Goal: Task Accomplishment & Management: Complete application form

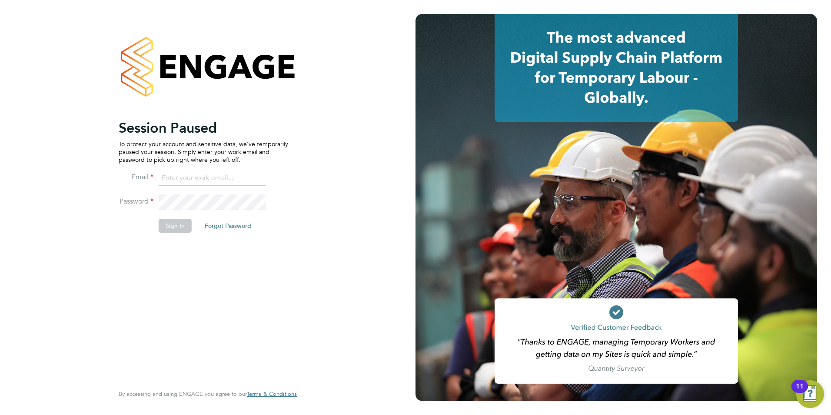
type input "jack.baron@HunterEducation.co.uk"
click at [190, 227] on li "Sign In Forgot Password" at bounding box center [204, 230] width 170 height 23
click at [167, 227] on button "Sign In" at bounding box center [175, 226] width 33 height 14
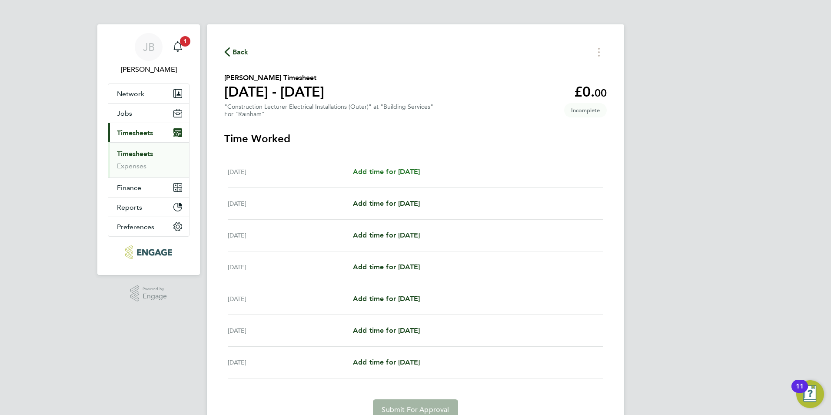
click at [364, 175] on span "Add time for Mon 22 Sep" at bounding box center [386, 171] width 67 height 8
select select "60"
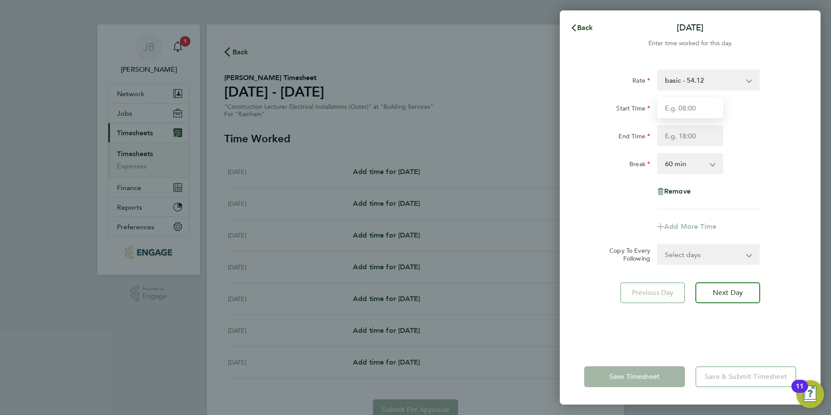
click at [689, 102] on input "Start Time" at bounding box center [690, 107] width 66 height 21
type input "09:00"
type input "17:00"
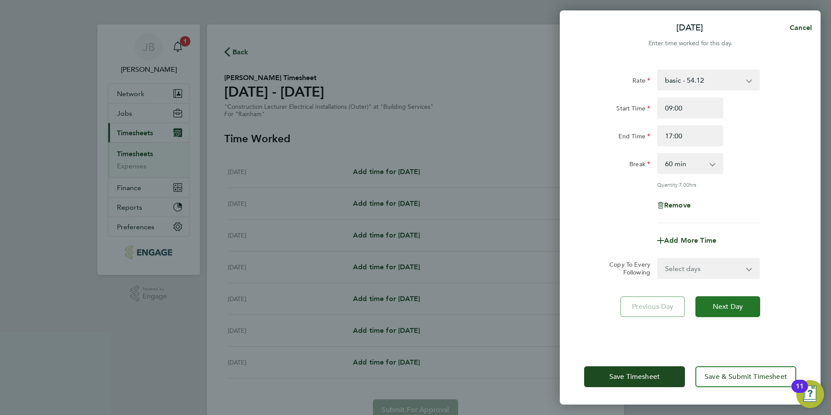
click at [714, 310] on button "Next Day" at bounding box center [728, 306] width 65 height 21
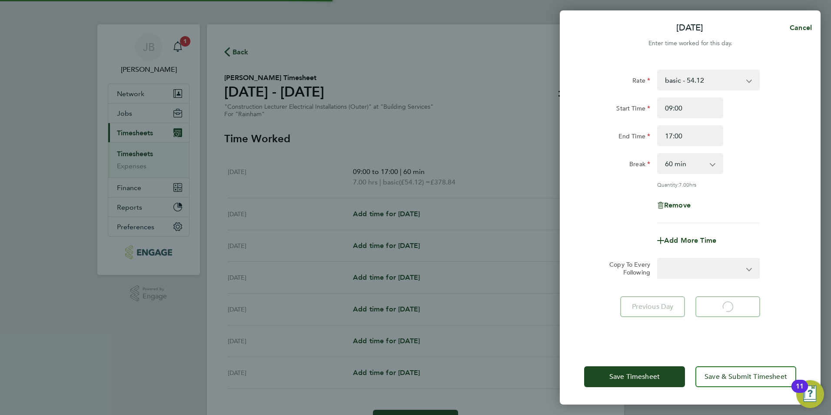
select select "60"
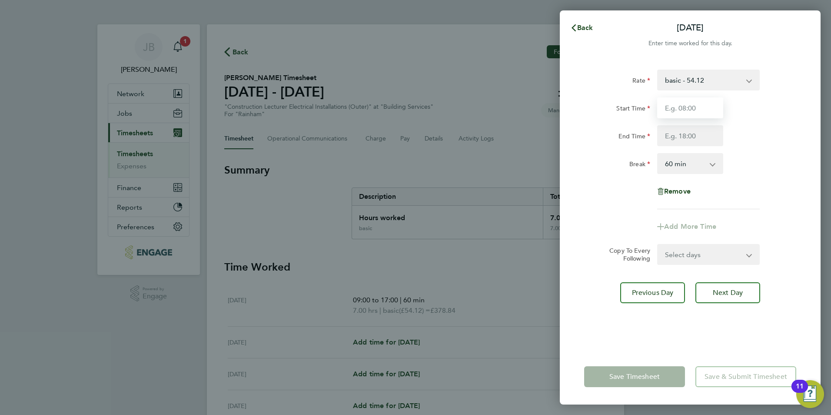
click at [697, 106] on input "Start Time" at bounding box center [690, 107] width 66 height 21
type input "09:00"
type input "17:00"
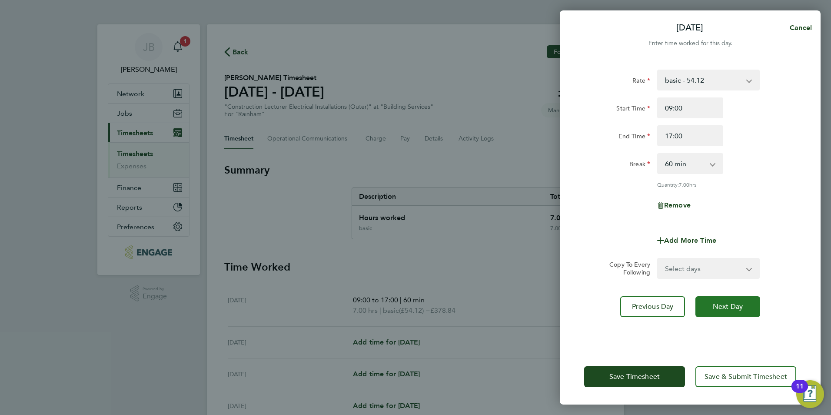
click at [737, 309] on span "Next Day" at bounding box center [728, 306] width 30 height 9
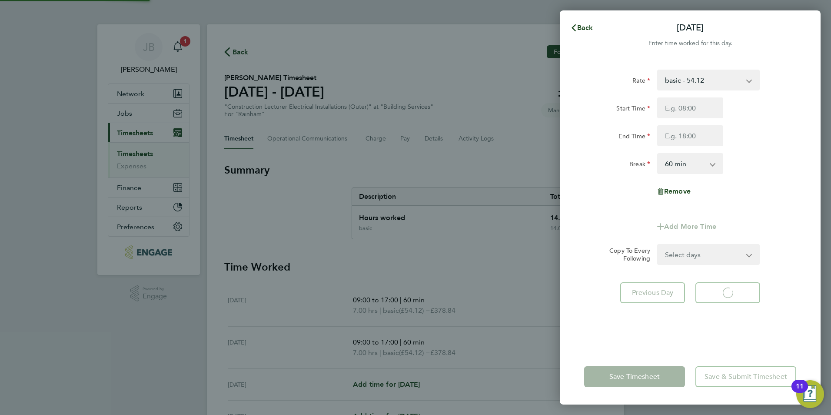
select select "60"
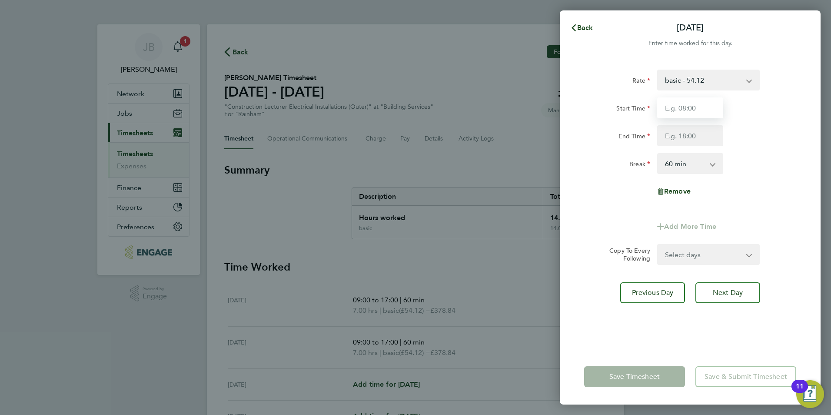
click at [691, 108] on input "Start Time" at bounding box center [690, 107] width 66 height 21
type input "09:00"
type input "17:00"
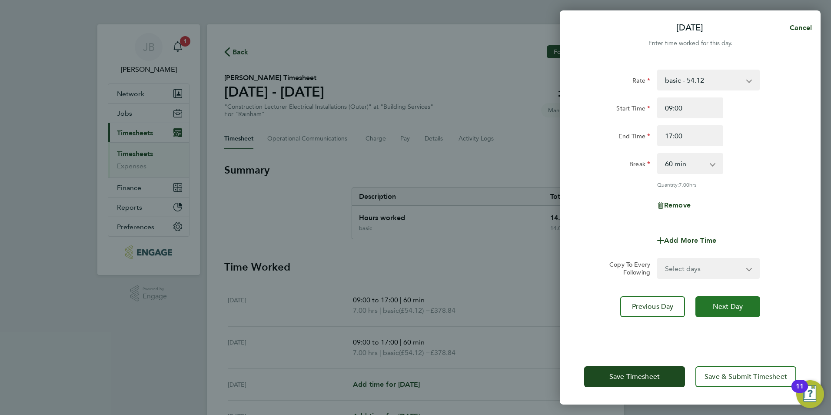
click at [726, 302] on span "Next Day" at bounding box center [728, 306] width 30 height 9
select select "60"
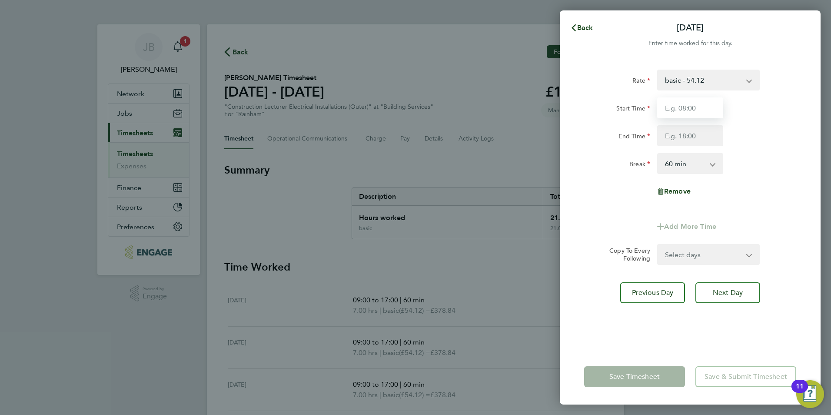
click at [690, 104] on input "Start Time" at bounding box center [690, 107] width 66 height 21
type input "09:00"
type input "17:00"
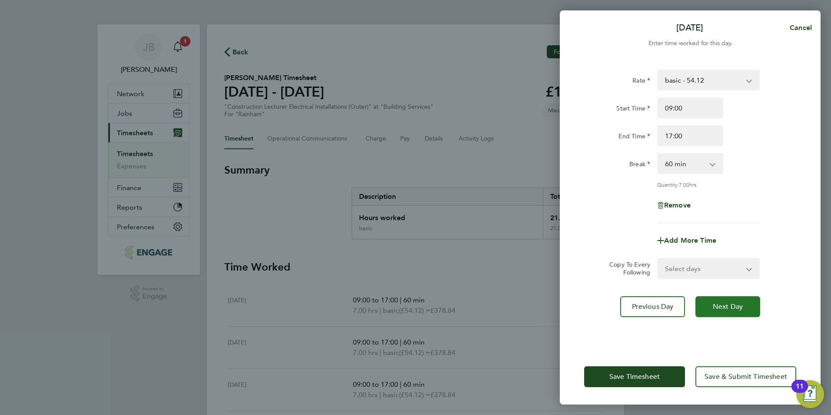
click at [723, 302] on span "Next Day" at bounding box center [728, 306] width 30 height 9
select select "60"
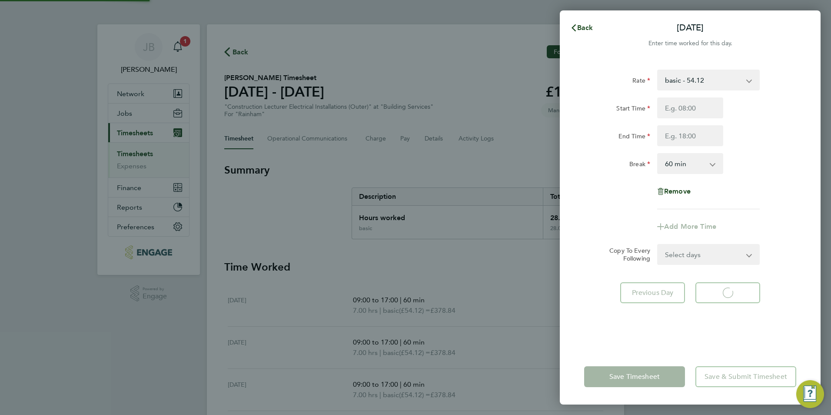
select select "60"
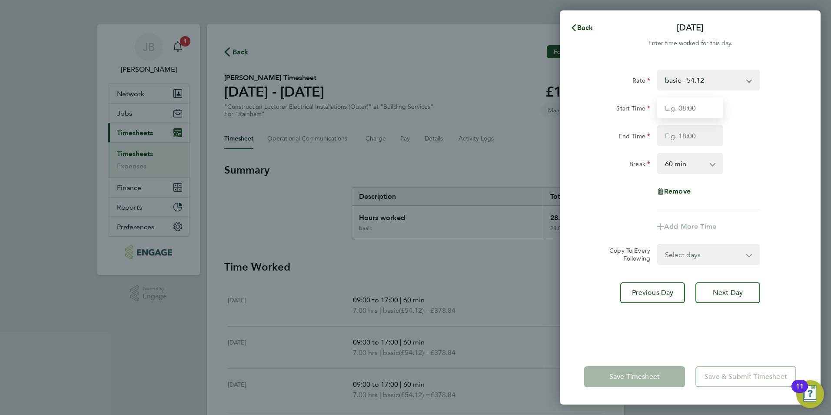
click at [700, 106] on input "Start Time" at bounding box center [690, 107] width 66 height 21
type input "09:00"
type input "17:00"
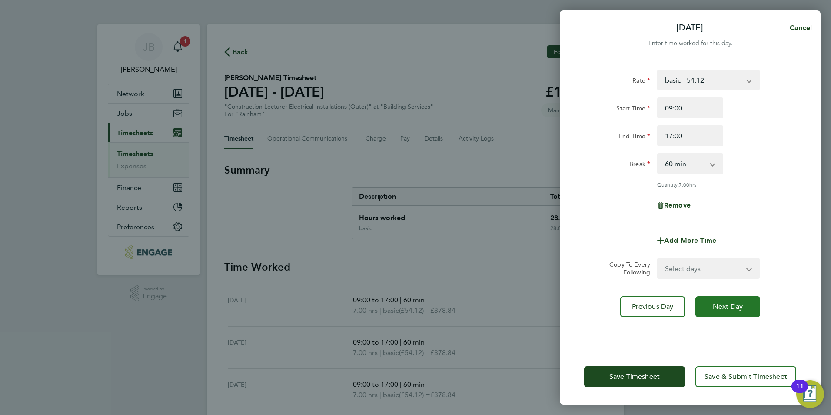
click at [717, 307] on span "Next Day" at bounding box center [728, 306] width 30 height 9
select select "60"
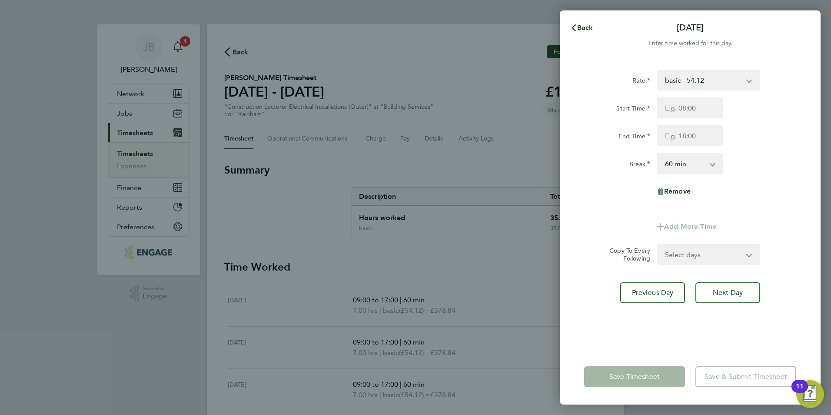
click at [666, 379] on app-form-button "Save Timesheet" at bounding box center [637, 376] width 106 height 21
click at [631, 289] on button "Previous Day" at bounding box center [652, 292] width 65 height 21
select select "60"
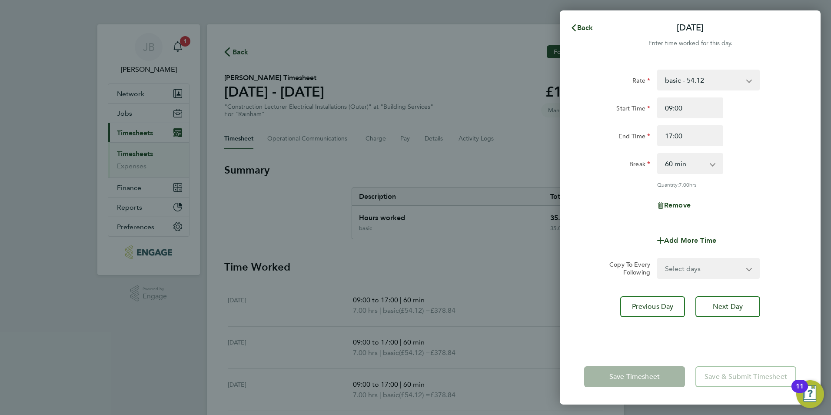
click at [723, 178] on div "Rate basic - 54.12 Start Time 09:00 End Time 17:00 Break 0 min 15 min 30 min 45…" at bounding box center [690, 146] width 212 height 153
click at [769, 265] on div "Copy To Every Following Select days Day Weekend (Sat-Sun) Saturday Sunday" at bounding box center [690, 268] width 219 height 21
drag, startPoint x: 771, startPoint y: 226, endPoint x: 769, endPoint y: 213, distance: 12.7
click at [769, 213] on app-timesheet-line-form-group "Rate basic - 54.12 Start Time 09:00 End Time 17:00 Break 0 min 15 min 30 min 45…" at bounding box center [690, 160] width 212 height 181
drag, startPoint x: 769, startPoint y: 213, endPoint x: 746, endPoint y: 380, distance: 168.1
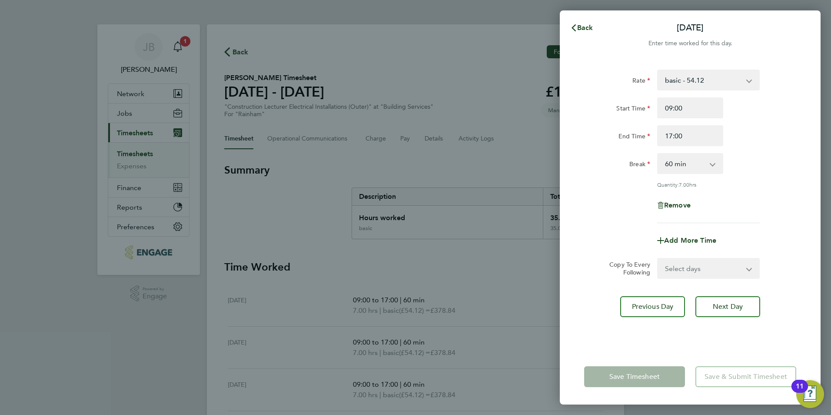
click at [746, 380] on app-form-button "Save & Submit Timesheet" at bounding box center [743, 376] width 106 height 21
click at [743, 379] on app-form-button "Save & Submit Timesheet" at bounding box center [743, 376] width 106 height 21
click at [742, 379] on app-form-button "Save & Submit Timesheet" at bounding box center [743, 376] width 106 height 21
click at [633, 393] on div "Save Timesheet Save & Submit Timesheet" at bounding box center [690, 377] width 261 height 56
drag, startPoint x: 634, startPoint y: 390, endPoint x: 623, endPoint y: 379, distance: 14.8
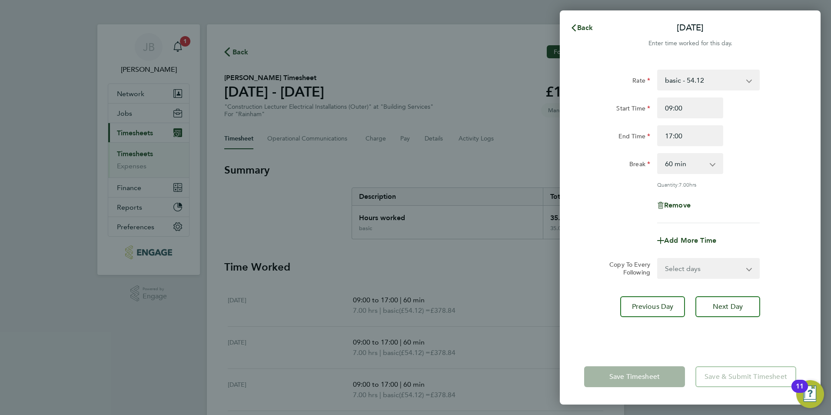
click at [623, 379] on div "Save Timesheet Save & Submit Timesheet" at bounding box center [690, 377] width 261 height 56
drag, startPoint x: 623, startPoint y: 379, endPoint x: 620, endPoint y: 376, distance: 4.9
click at [620, 376] on app-form-button "Save Timesheet" at bounding box center [637, 376] width 106 height 21
click at [509, 59] on div "Back Fri 26 Sep Enter time worked for this day. Rate basic - 54.12 Start Time 0…" at bounding box center [415, 207] width 831 height 415
click at [514, 105] on div "Back Fri 26 Sep Enter time worked for this day. Rate basic - 54.12 Start Time 0…" at bounding box center [415, 207] width 831 height 415
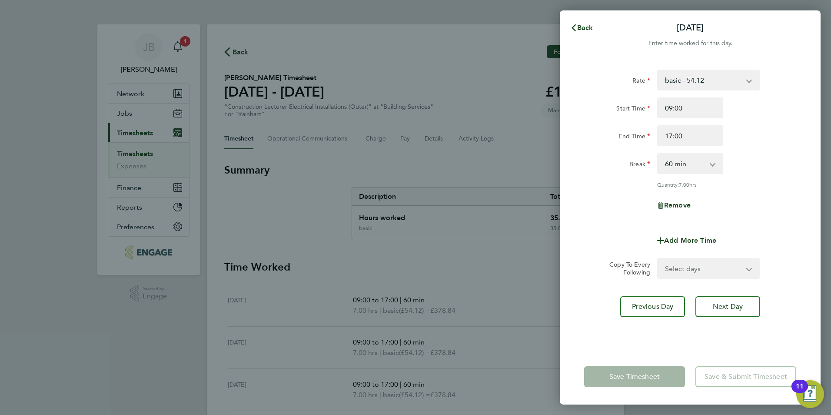
drag, startPoint x: 497, startPoint y: 107, endPoint x: 342, endPoint y: 80, distance: 158.1
click at [342, 80] on div "Back Fri 26 Sep Enter time worked for this day. Rate basic - 54.12 Start Time 0…" at bounding box center [415, 207] width 831 height 415
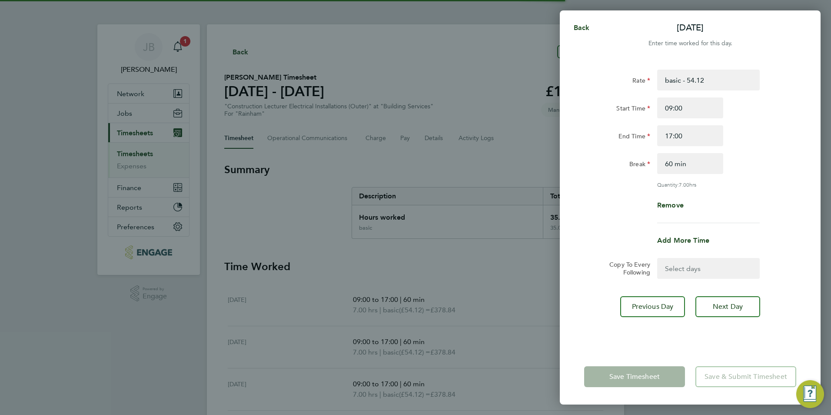
select select "60"
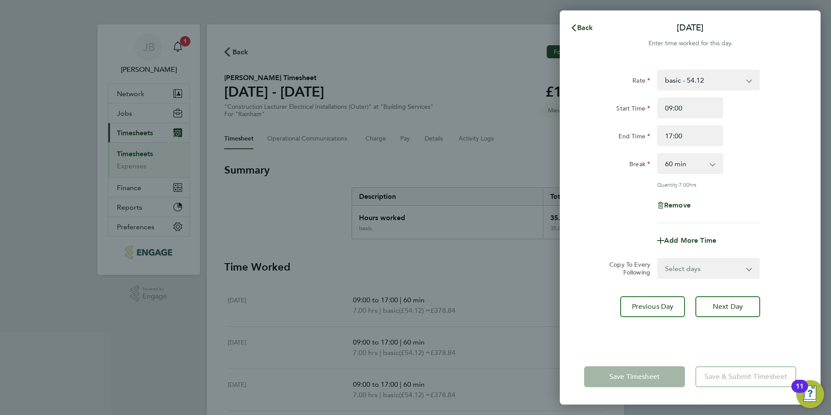
click at [761, 367] on app-form-button "Save & Submit Timesheet" at bounding box center [743, 376] width 106 height 21
drag, startPoint x: 760, startPoint y: 374, endPoint x: 766, endPoint y: 338, distance: 37.0
click at [766, 338] on div "Back [DATE] Enter time worked for this day. Rate basic - 54.12 Start Time 09:00…" at bounding box center [690, 207] width 261 height 394
drag, startPoint x: 766, startPoint y: 338, endPoint x: 480, endPoint y: 93, distance: 376.5
click at [480, 93] on div "Back [DATE] Enter time worked for this day. Rate basic - 54.12 Start Time 09:00…" at bounding box center [415, 207] width 831 height 415
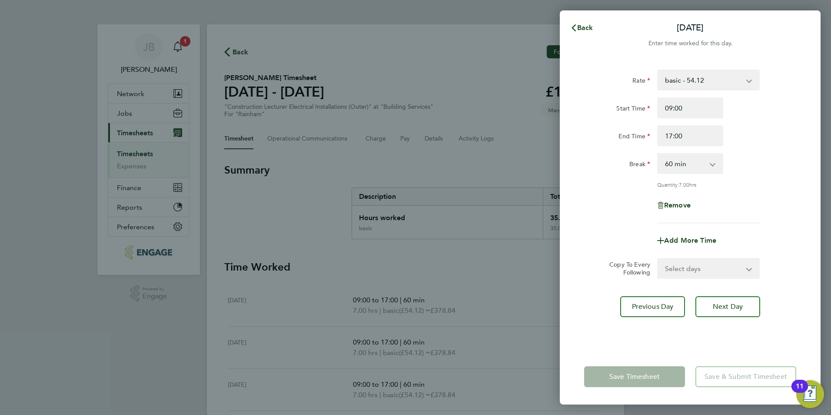
click at [492, 194] on div "Back [DATE] Enter time worked for this day. Rate basic - 54.12 Start Time 09:00…" at bounding box center [415, 207] width 831 height 415
click at [496, 200] on div "Back Fri 26 Sep Enter time worked for this day. Rate basic - 54.12 Start Time 0…" at bounding box center [415, 207] width 831 height 415
click at [497, 200] on div "Back Fri 26 Sep Enter time worked for this day. Rate basic - 54.12 Start Time 0…" at bounding box center [415, 207] width 831 height 415
click at [498, 206] on div "Back Fri 26 Sep Enter time worked for this day. Rate basic - 54.12 Start Time 0…" at bounding box center [415, 207] width 831 height 415
click at [499, 211] on div "Back Fri 26 Sep Enter time worked for this day. Rate basic - 54.12 Start Time 0…" at bounding box center [415, 207] width 831 height 415
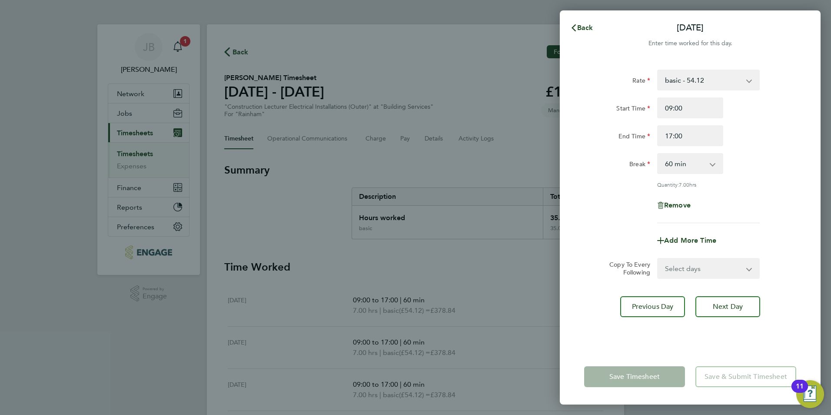
click at [499, 211] on div "Back Fri 26 Sep Enter time worked for this day. Rate basic - 54.12 Start Time 0…" at bounding box center [415, 207] width 831 height 415
click at [500, 213] on div "Back Fri 26 Sep Enter time worked for this day. Rate basic - 54.12 Start Time 0…" at bounding box center [415, 207] width 831 height 415
click at [500, 216] on div "Back Fri 26 Sep Enter time worked for this day. Rate basic - 54.12 Start Time 0…" at bounding box center [415, 207] width 831 height 415
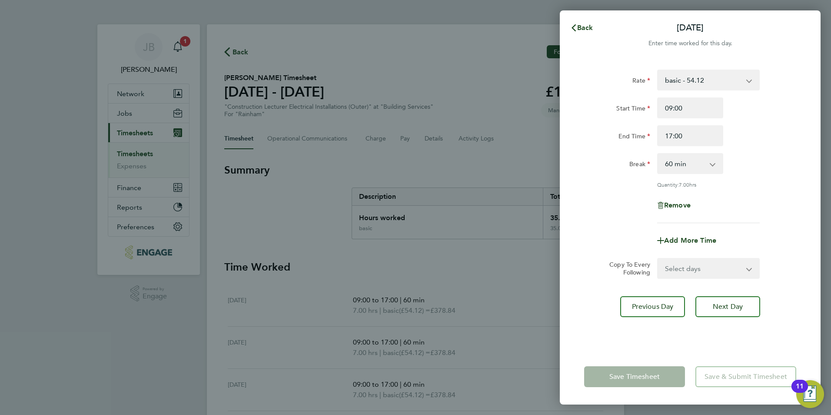
click at [500, 215] on div "Back Fri 26 Sep Enter time worked for this day. Rate basic - 54.12 Start Time 0…" at bounding box center [415, 207] width 831 height 415
click at [500, 216] on div "Back Fri 26 Sep Enter time worked for this day. Rate basic - 54.12 Start Time 0…" at bounding box center [415, 207] width 831 height 415
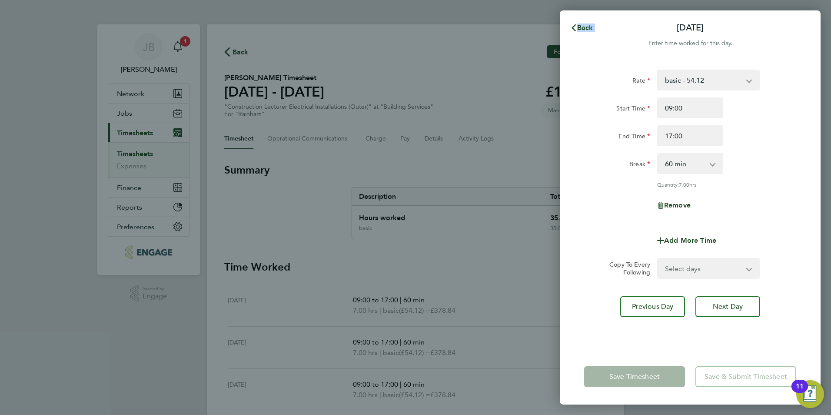
click at [501, 217] on div "Back Fri 26 Sep Enter time worked for this day. Rate basic - 54.12 Start Time 0…" at bounding box center [415, 207] width 831 height 415
drag, startPoint x: 501, startPoint y: 217, endPoint x: 514, endPoint y: 224, distance: 15.0
click at [513, 223] on div "Back Fri 26 Sep Enter time worked for this day. Rate basic - 54.12 Start Time 0…" at bounding box center [415, 207] width 831 height 415
click at [514, 224] on div "Back Fri 26 Sep Enter time worked for this day. Rate basic - 54.12 Start Time 0…" at bounding box center [415, 207] width 831 height 415
click at [516, 225] on div "Back Fri 26 Sep Enter time worked for this day. Rate basic - 54.12 Start Time 0…" at bounding box center [415, 207] width 831 height 415
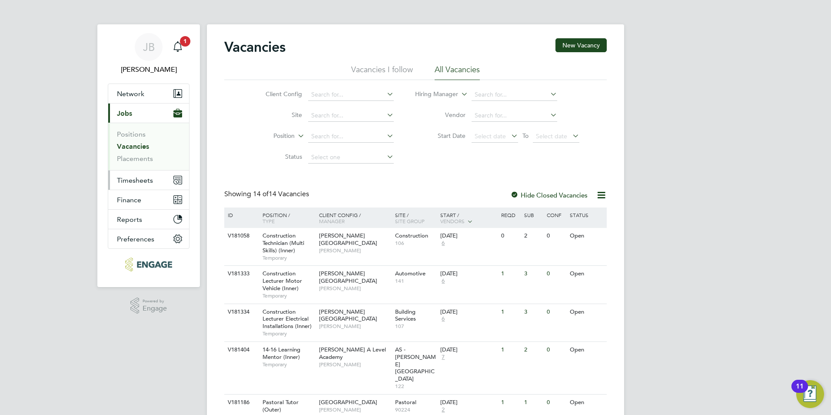
click at [138, 178] on span "Timesheets" at bounding box center [135, 180] width 36 height 8
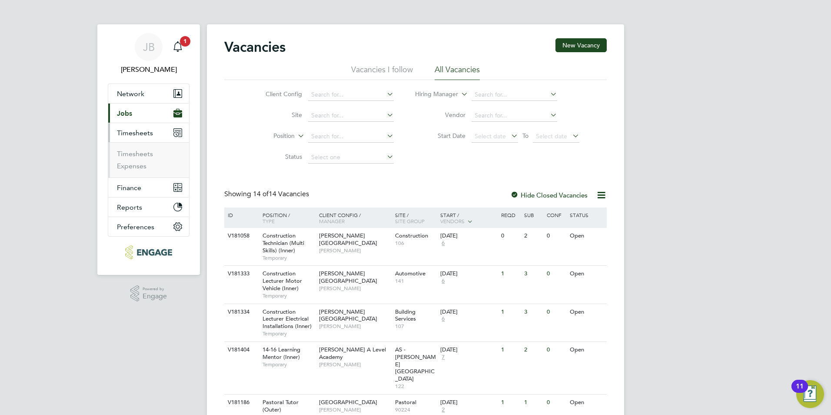
click at [477, 76] on li "All Vacancies" at bounding box center [457, 72] width 45 height 16
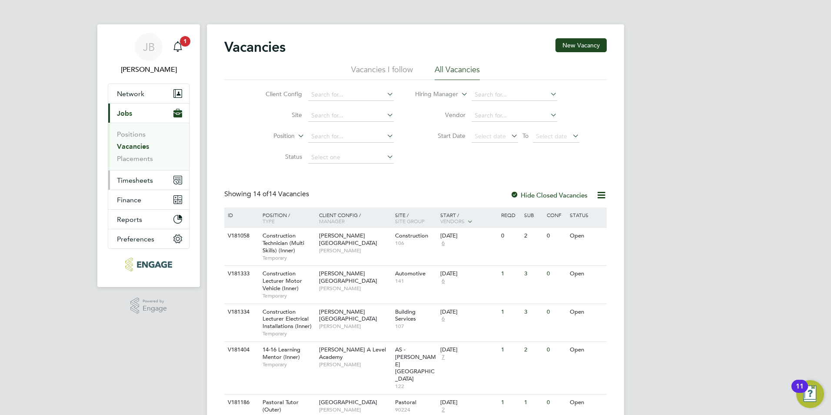
click at [143, 172] on button "Timesheets" at bounding box center [148, 179] width 81 height 19
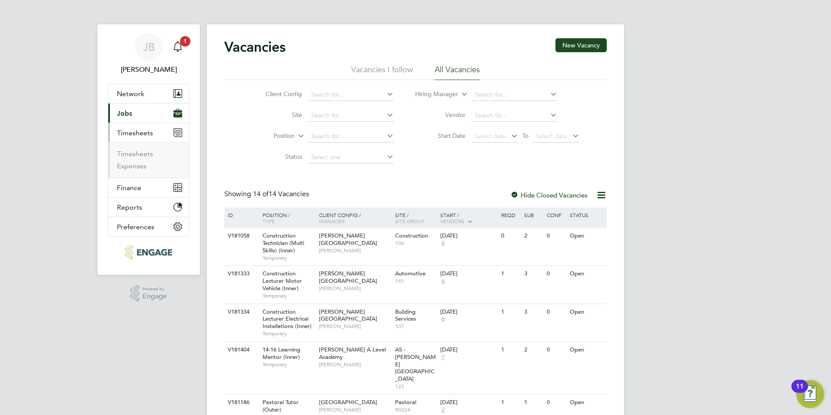
click at [153, 153] on li "Timesheets" at bounding box center [149, 156] width 65 height 12
click at [136, 153] on link "Timesheets" at bounding box center [135, 154] width 36 height 8
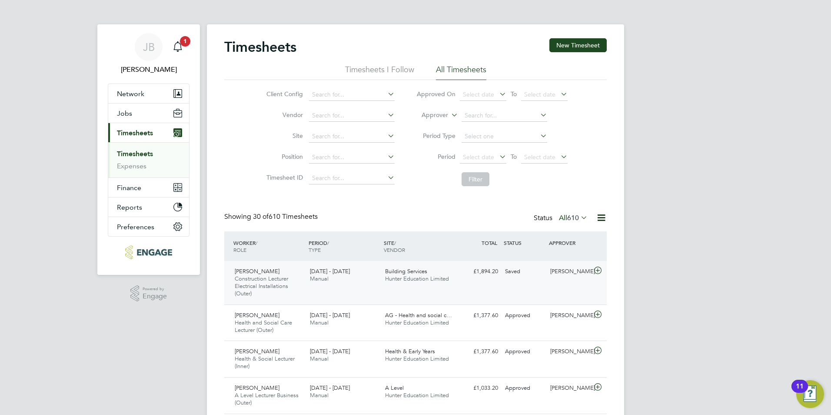
click at [412, 277] on span "Hunter Education Limited" at bounding box center [417, 278] width 64 height 7
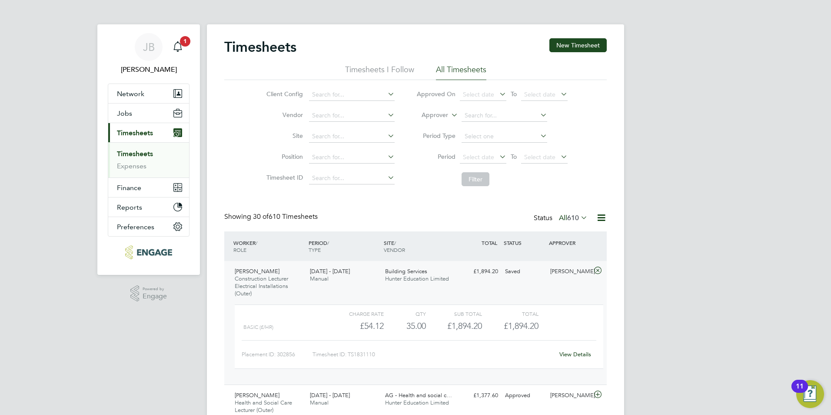
click at [497, 271] on div "£1,894.20 Saved" at bounding box center [479, 271] width 45 height 14
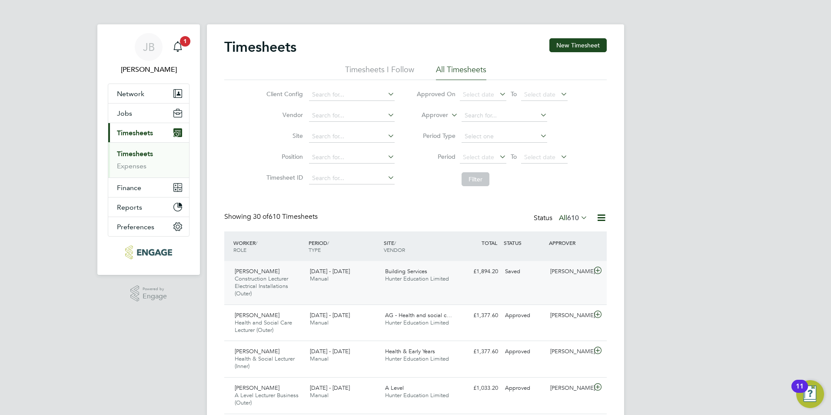
click at [256, 280] on span "Construction Lecturer Electrical Installations (Outer)" at bounding box center [261, 286] width 53 height 22
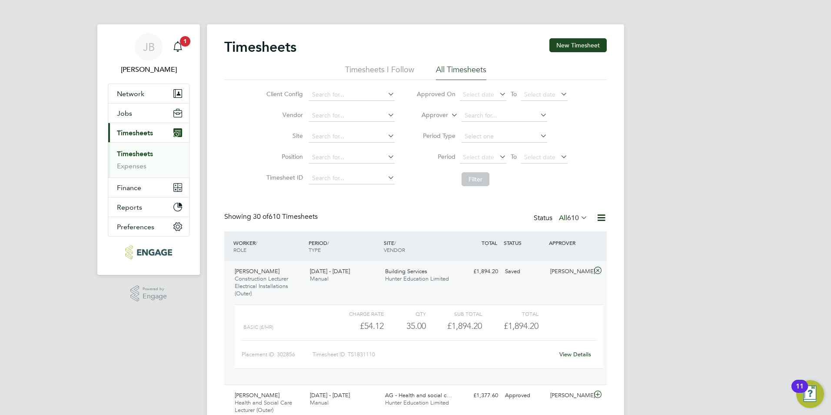
click at [577, 354] on link "View Details" at bounding box center [576, 353] width 32 height 7
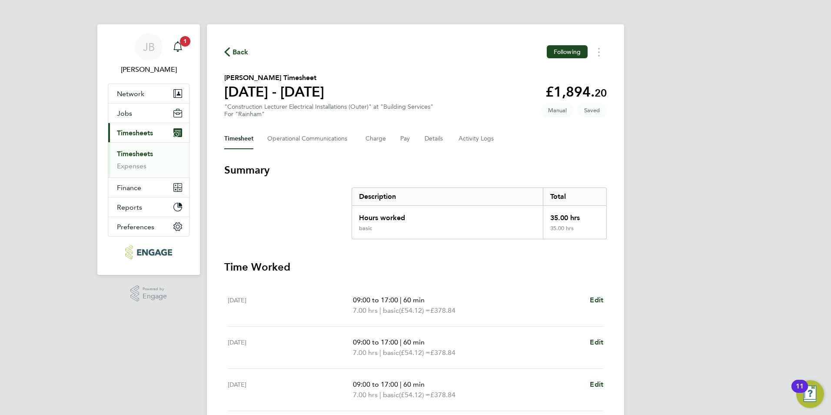
click at [543, 333] on div "[DATE] 09:00 to 17:00 | 60 min 7.00 hrs | basic (£54.12) = £378.84 Edit" at bounding box center [416, 348] width 376 height 42
